Goal: Task Accomplishment & Management: Use online tool/utility

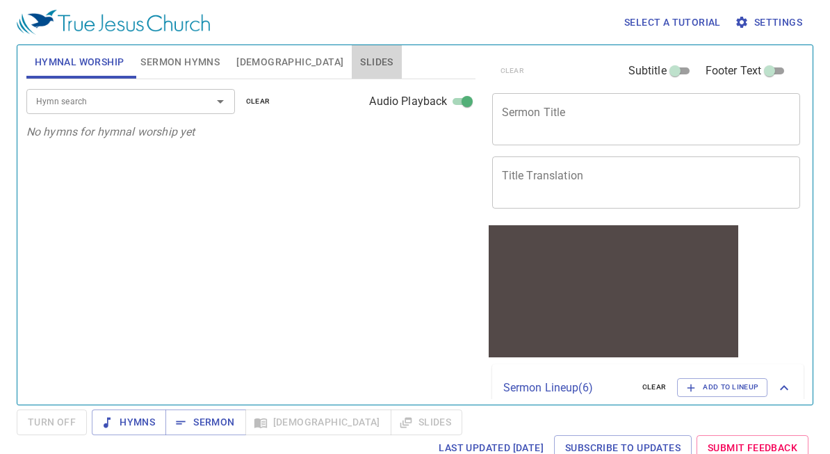
click at [360, 65] on span "Slides" at bounding box center [376, 62] width 33 height 17
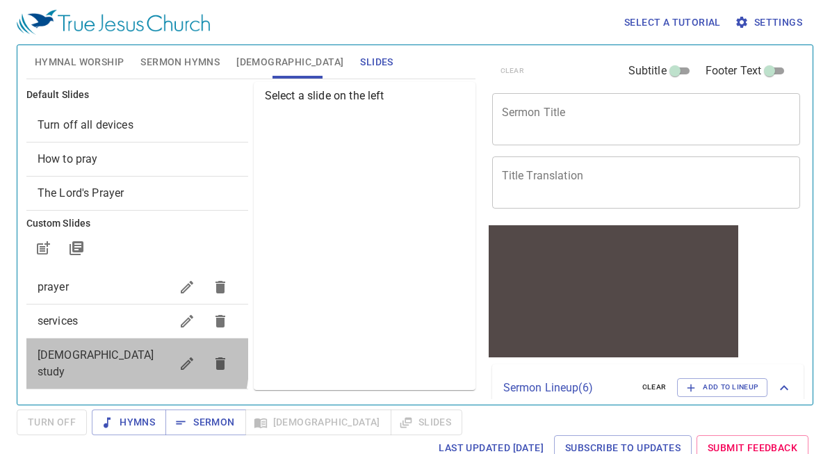
click at [73, 357] on span "[DEMOGRAPHIC_DATA] study" at bounding box center [96, 363] width 117 height 30
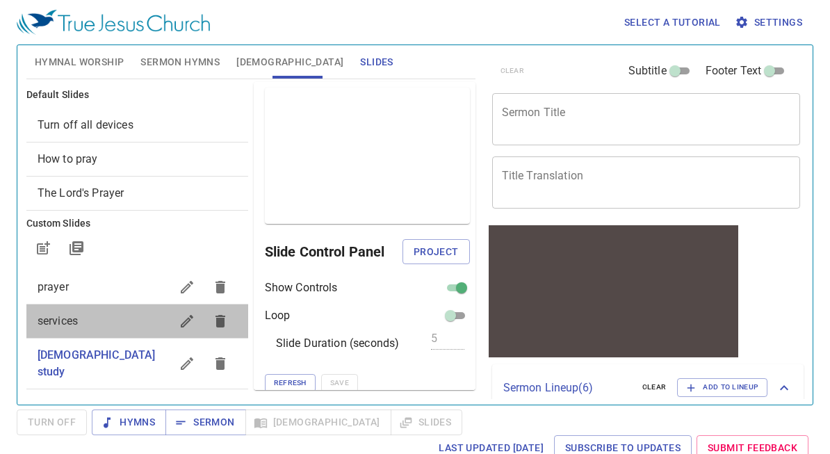
click at [63, 325] on span "services" at bounding box center [58, 320] width 40 height 13
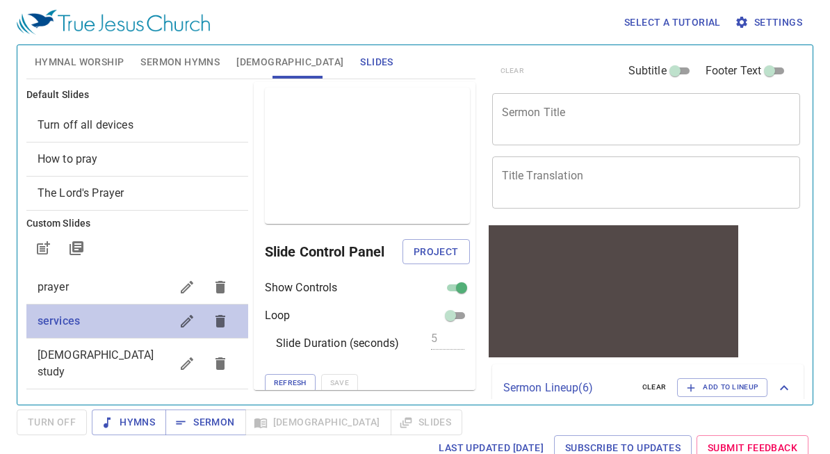
click at [63, 325] on span "services" at bounding box center [59, 320] width 42 height 13
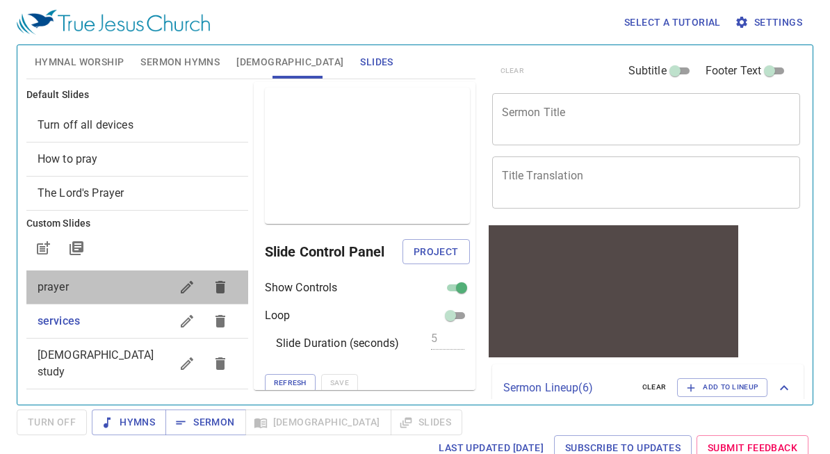
click at [54, 288] on span "prayer" at bounding box center [53, 286] width 31 height 13
checkbox input "false"
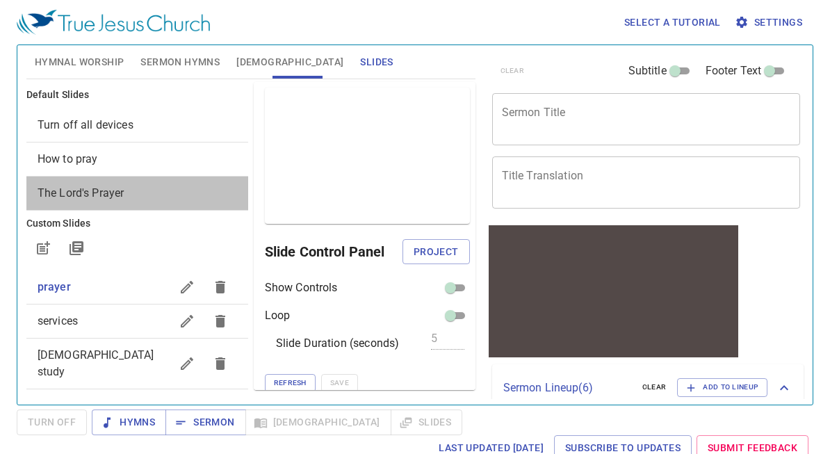
click at [104, 199] on span "The Lord's Prayer" at bounding box center [81, 192] width 87 height 13
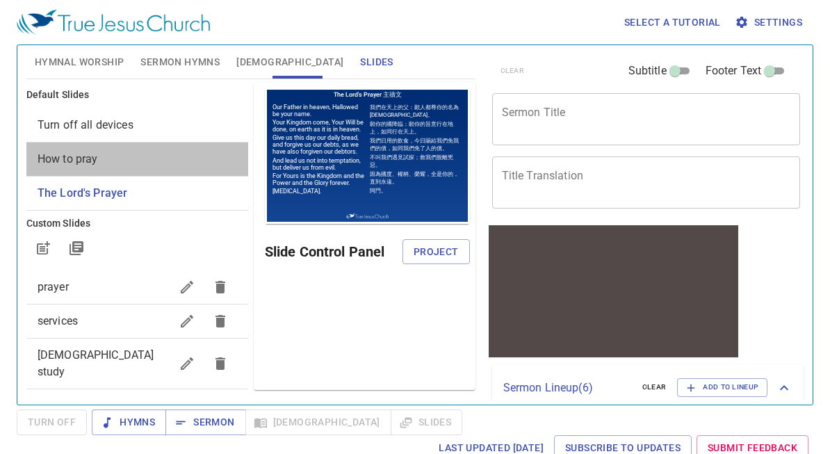
click at [82, 164] on span "How to pray" at bounding box center [68, 158] width 60 height 13
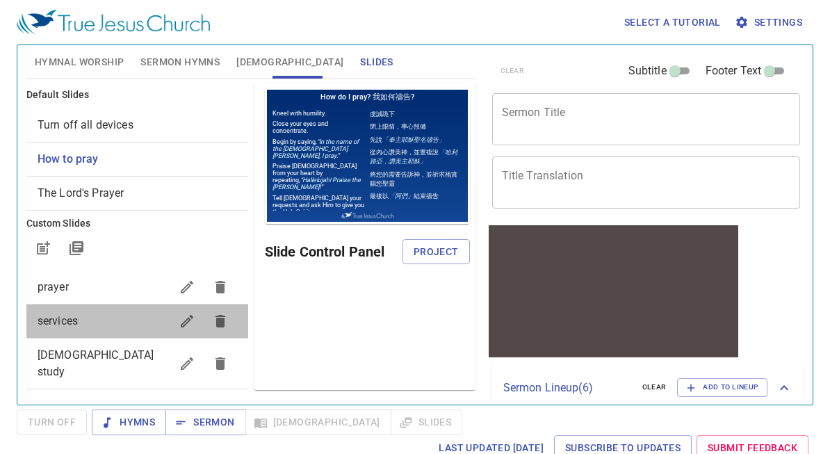
click at [80, 324] on span "services" at bounding box center [104, 321] width 133 height 17
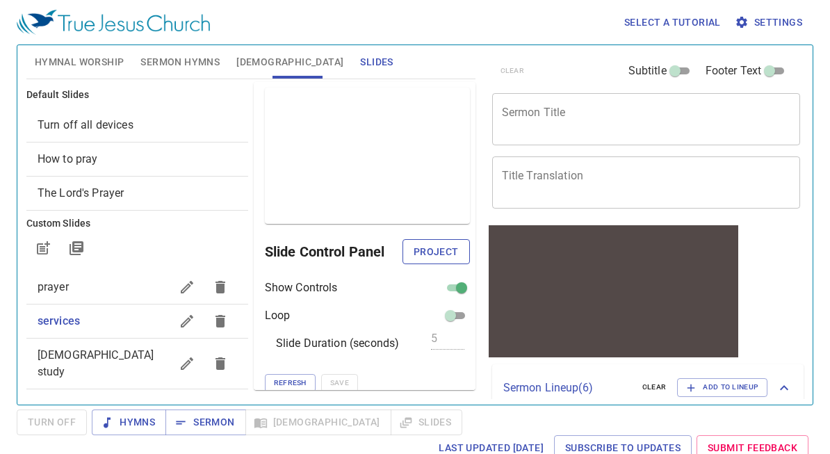
click at [431, 250] on span "Project" at bounding box center [436, 251] width 45 height 17
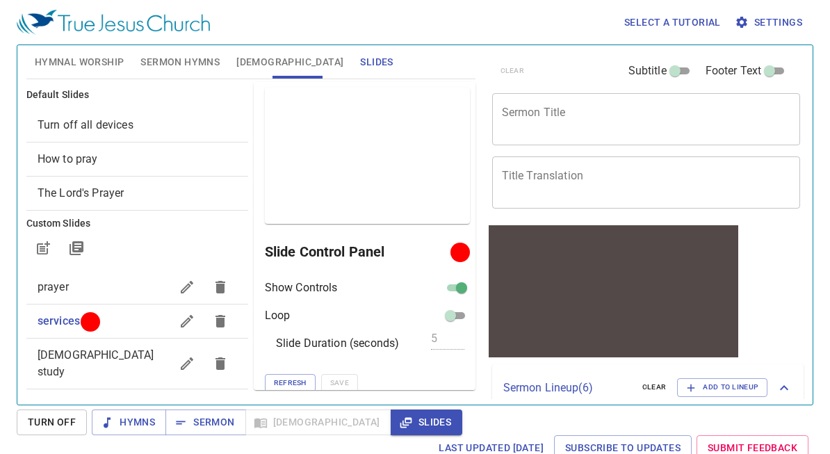
click at [180, 321] on icon "button" at bounding box center [187, 321] width 17 height 17
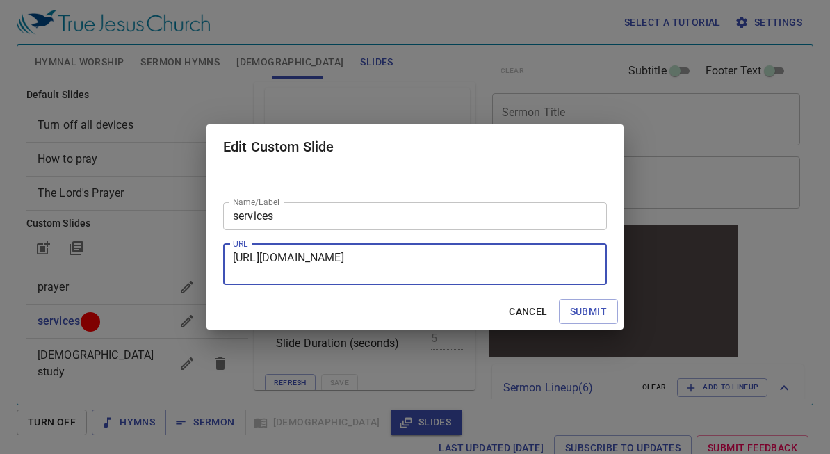
drag, startPoint x: 333, startPoint y: 271, endPoint x: 225, endPoint y: 252, distance: 109.4
click at [225, 252] on div "[URL][DOMAIN_NAME] URL" at bounding box center [415, 264] width 384 height 41
type textarea "usp=sharing&ouid=108765808363452365871&rtpof=true&sd=true"
drag, startPoint x: 573, startPoint y: 253, endPoint x: 200, endPoint y: 256, distance: 373.3
click at [200, 256] on div "Edit Custom Slide Name/Label services Name/Label URL usp=sharing&ouid=108765808…" at bounding box center [415, 227] width 830 height 454
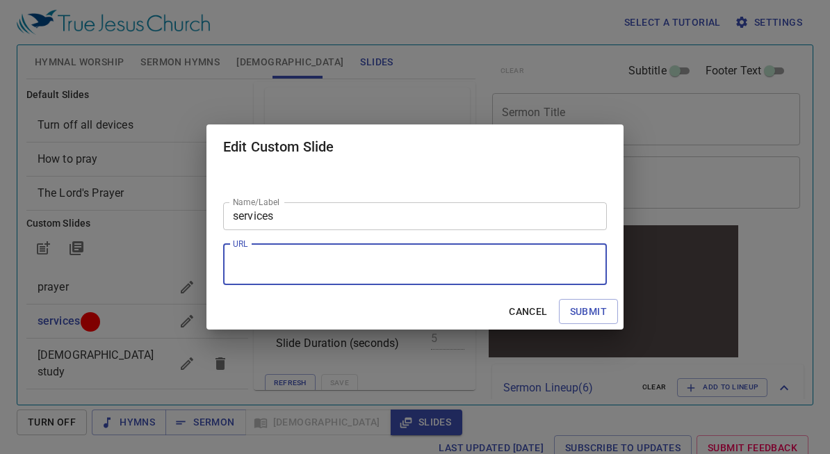
paste textarea "[URL][DOMAIN_NAME]"
type textarea "[URL][DOMAIN_NAME]"
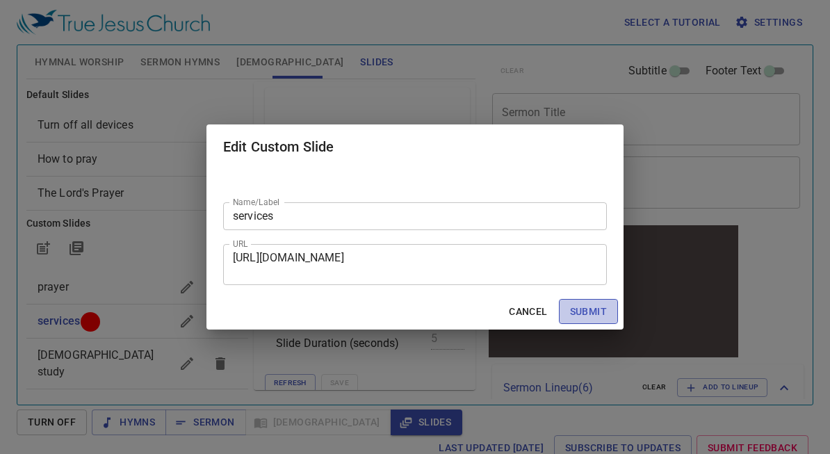
click at [581, 313] on span "Submit" at bounding box center [588, 311] width 37 height 17
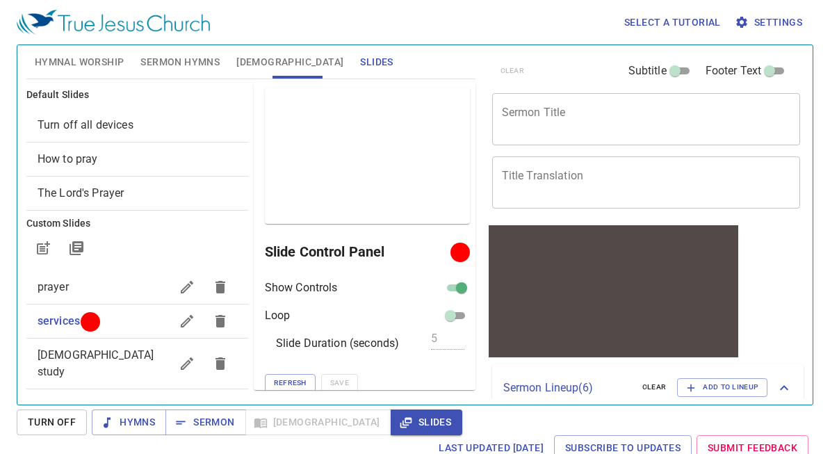
scroll to position [0, 0]
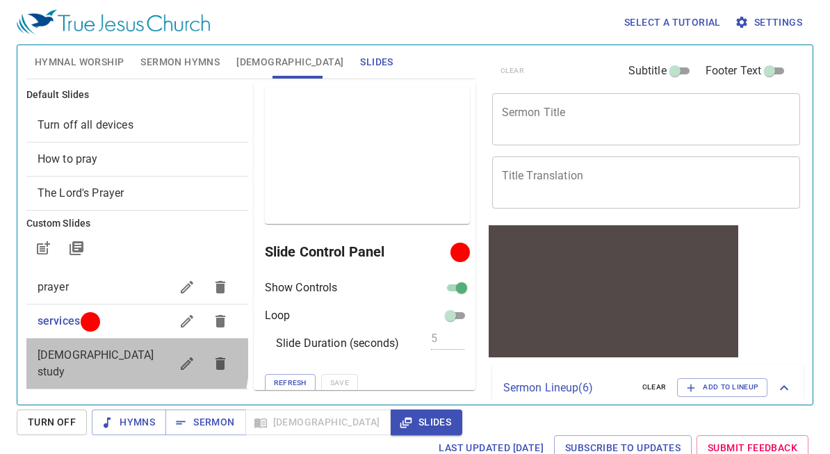
click at [69, 354] on span "[DEMOGRAPHIC_DATA] study" at bounding box center [96, 363] width 117 height 30
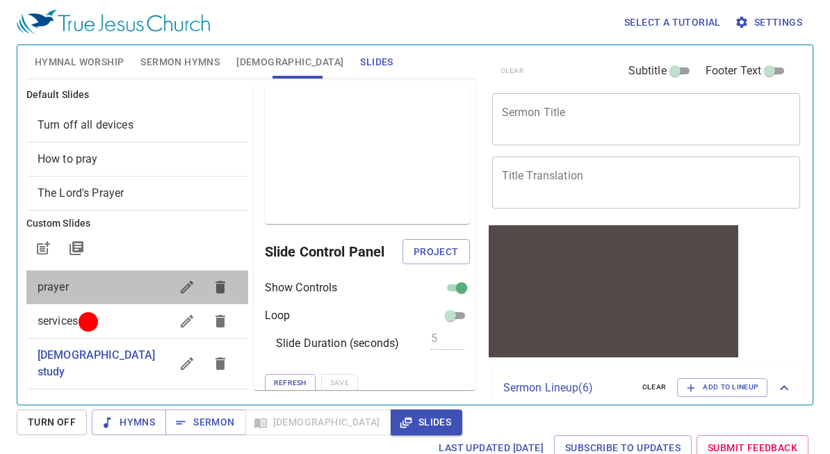
click at [62, 291] on span "prayer" at bounding box center [53, 286] width 31 height 13
checkbox input "false"
